Goal: Navigation & Orientation: Find specific page/section

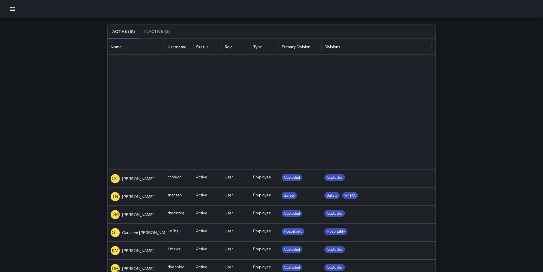
scroll to position [160, 0]
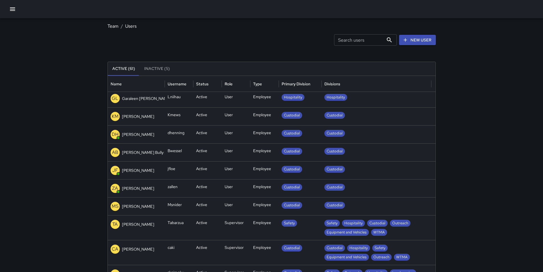
click at [14, 8] on icon "button" at bounding box center [12, 9] width 7 height 7
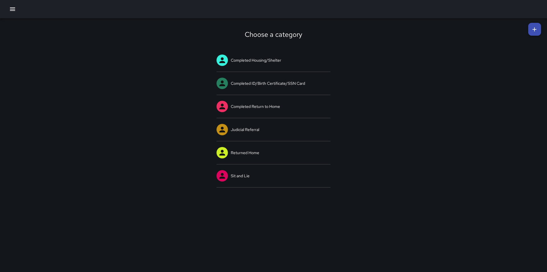
scroll to position [160, 0]
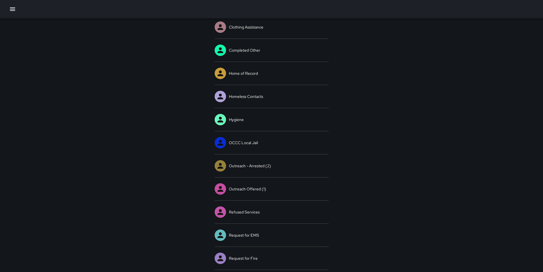
scroll to position [56, 0]
